Goal: Task Accomplishment & Management: Complete application form

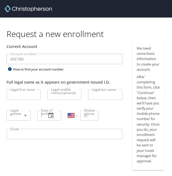
select select "US"
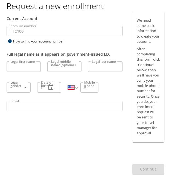
scroll to position [30, 0]
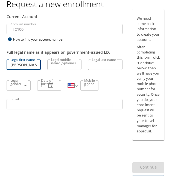
type input "[PERSON_NAME]"
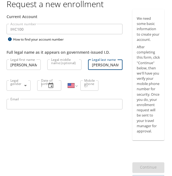
type input "[PERSON_NAME]"
click at [22, 88] on body "Request a new enrollment Current Account Account number IHC100 Account number H…" at bounding box center [86, 58] width 172 height 176
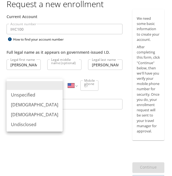
click at [25, 116] on li "[DEMOGRAPHIC_DATA]" at bounding box center [35, 115] width 56 height 10
type input "[DEMOGRAPHIC_DATA]"
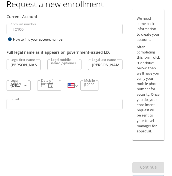
click at [43, 87] on div "Date of birth" at bounding box center [49, 85] width 24 height 10
click at [50, 86] on icon "button" at bounding box center [51, 85] width 7 height 7
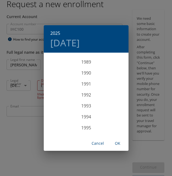
scroll to position [985, 0]
click at [86, 107] on div "1993" at bounding box center [86, 105] width 85 height 11
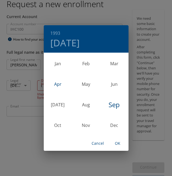
click at [57, 86] on div "Apr" at bounding box center [58, 84] width 28 height 21
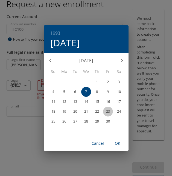
click at [109, 110] on p "23" at bounding box center [108, 112] width 4 height 4
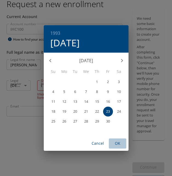
click at [118, 142] on span "OK" at bounding box center [117, 143] width 13 height 7
type input "[DATE]"
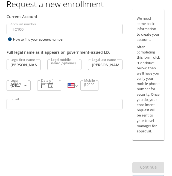
click at [89, 86] on input "Mobile phone" at bounding box center [87, 85] width 12 height 10
type input "[PHONE_NUMBER]"
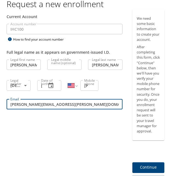
type input "[PERSON_NAME][EMAIL_ADDRESS][PERSON_NAME][DOMAIN_NAME]"
click at [69, 159] on div "Current Account Account number IHC100 Account number How to find your account n…" at bounding box center [64, 100] width 129 height 183
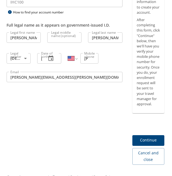
scroll to position [66, 0]
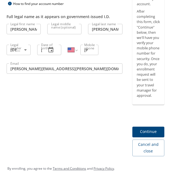
click at [153, 134] on span "Continue" at bounding box center [148, 131] width 23 height 7
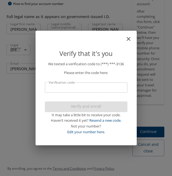
click at [112, 91] on input "Verification code" at bounding box center [86, 87] width 83 height 10
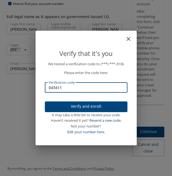
type input "043411"
click at [111, 104] on span "Verify and enroll" at bounding box center [86, 106] width 74 height 7
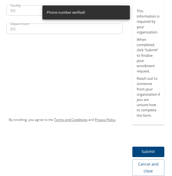
scroll to position [0, 0]
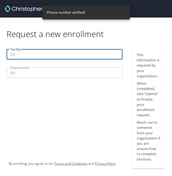
click at [56, 55] on input "Facility" at bounding box center [65, 54] width 116 height 10
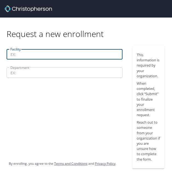
scroll to position [1, 0]
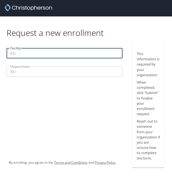
click at [48, 52] on input "Facility" at bounding box center [65, 53] width 116 height 10
type input "LDS Hospital"
click at [35, 72] on input "Department" at bounding box center [65, 71] width 116 height 10
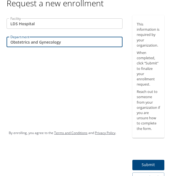
scroll to position [21, 0]
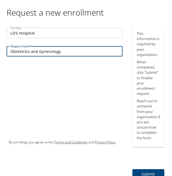
type input "Obstetrics and Gynecology"
click at [141, 171] on span "Submit" at bounding box center [148, 174] width 23 height 7
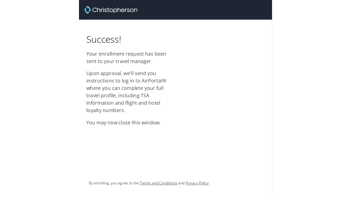
scroll to position [0, 0]
